Goal: Navigation & Orientation: Find specific page/section

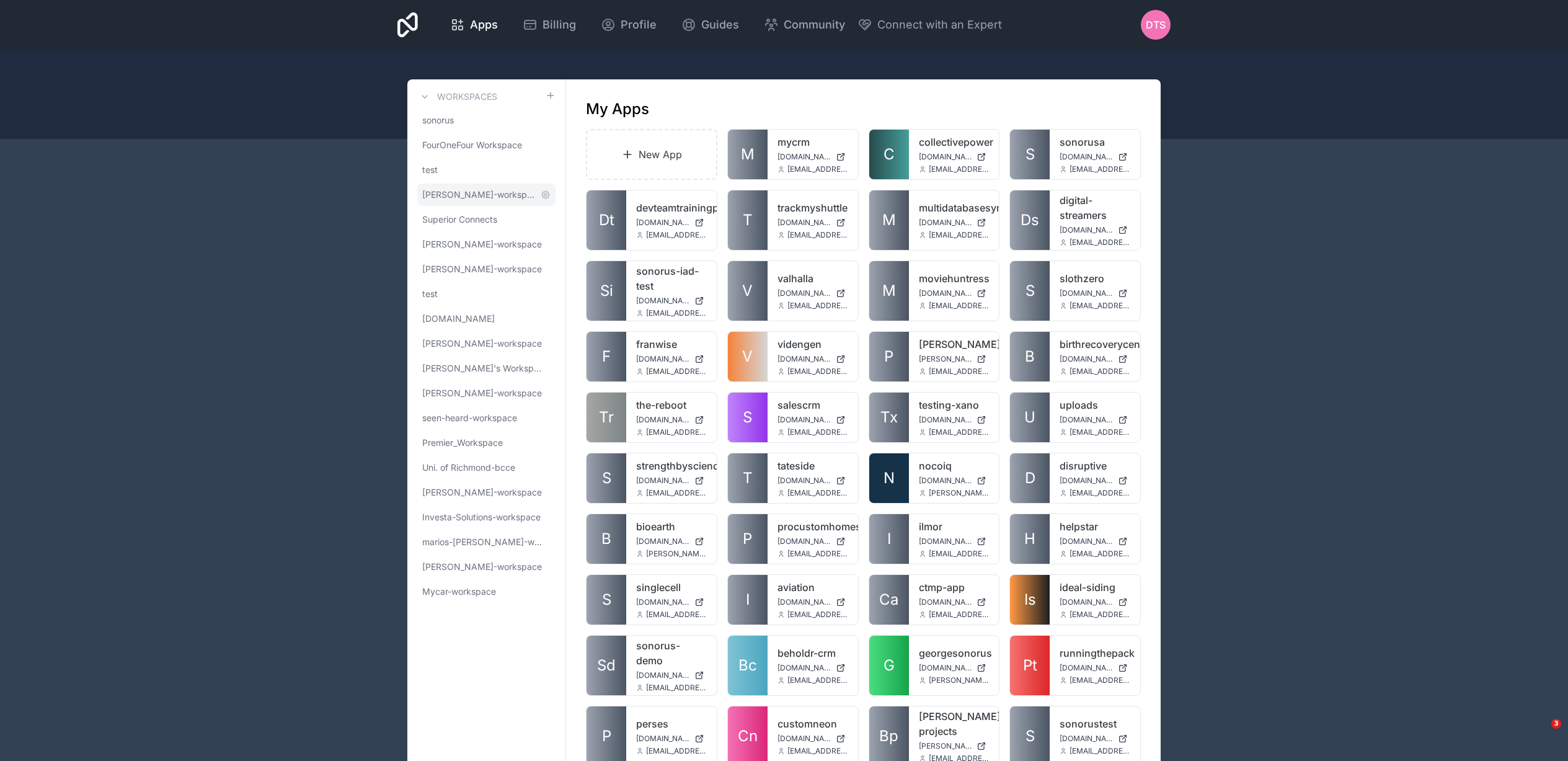
click at [493, 184] on link "[PERSON_NAME]-workspace" at bounding box center [486, 194] width 138 height 22
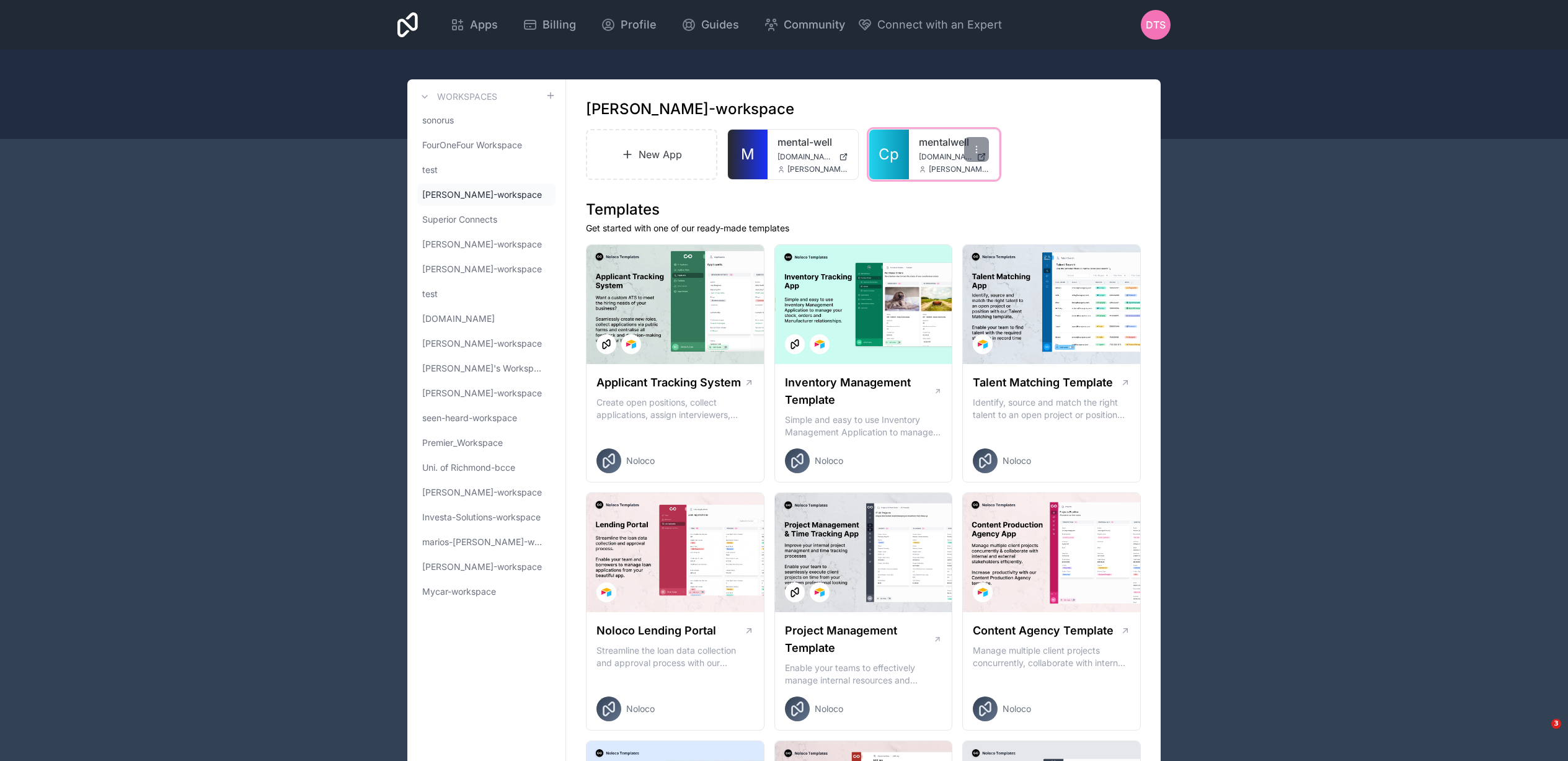
click at [898, 160] on span "Cp" at bounding box center [888, 154] width 21 height 20
click at [758, 151] on link "M" at bounding box center [748, 154] width 39 height 49
